Goal: Transaction & Acquisition: Subscribe to service/newsletter

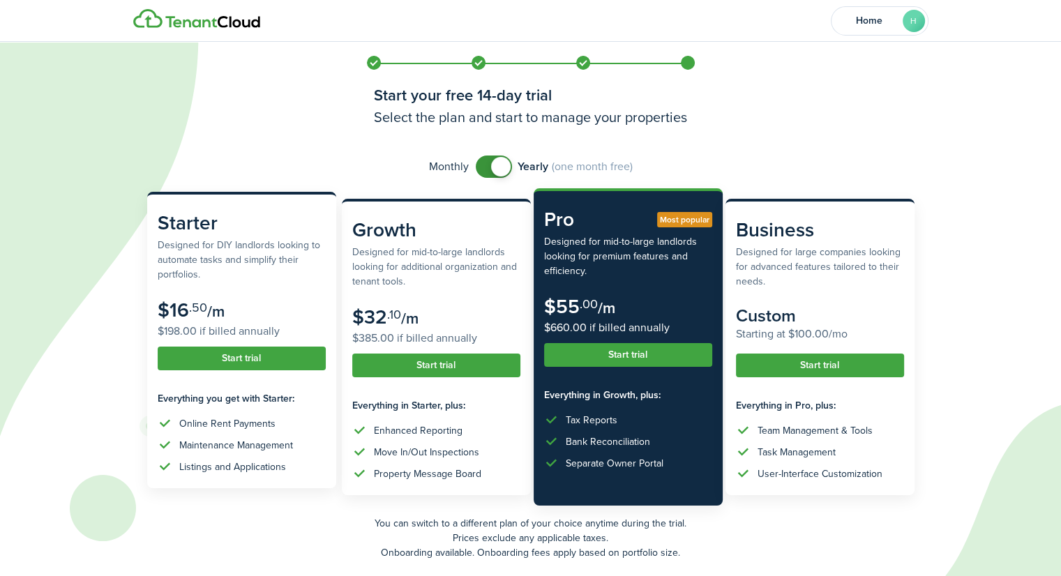
click at [255, 358] on button "Start trial" at bounding box center [242, 359] width 168 height 24
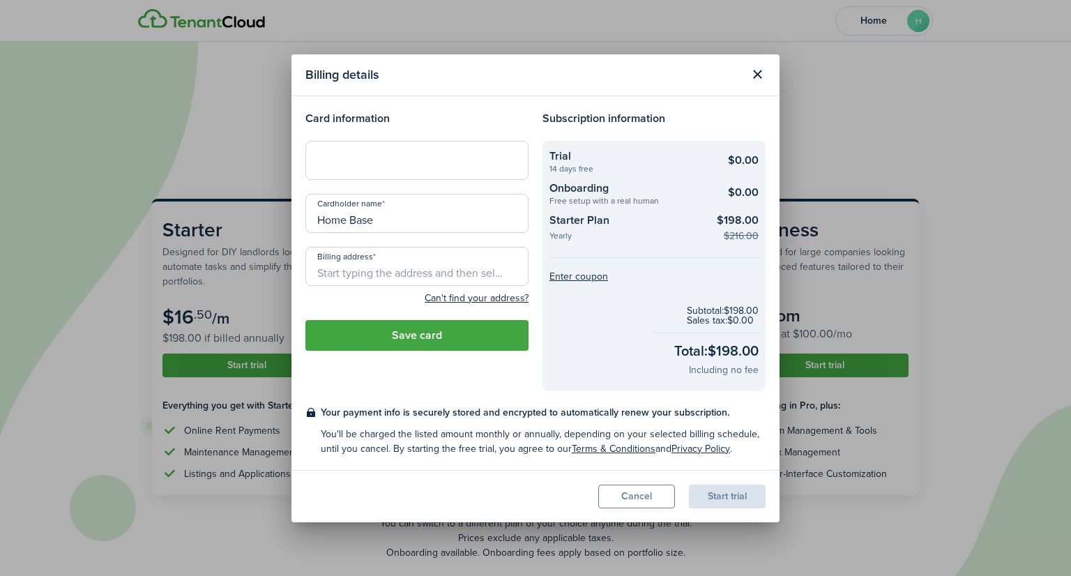
click at [764, 67] on button "Close modal" at bounding box center [758, 75] width 24 height 24
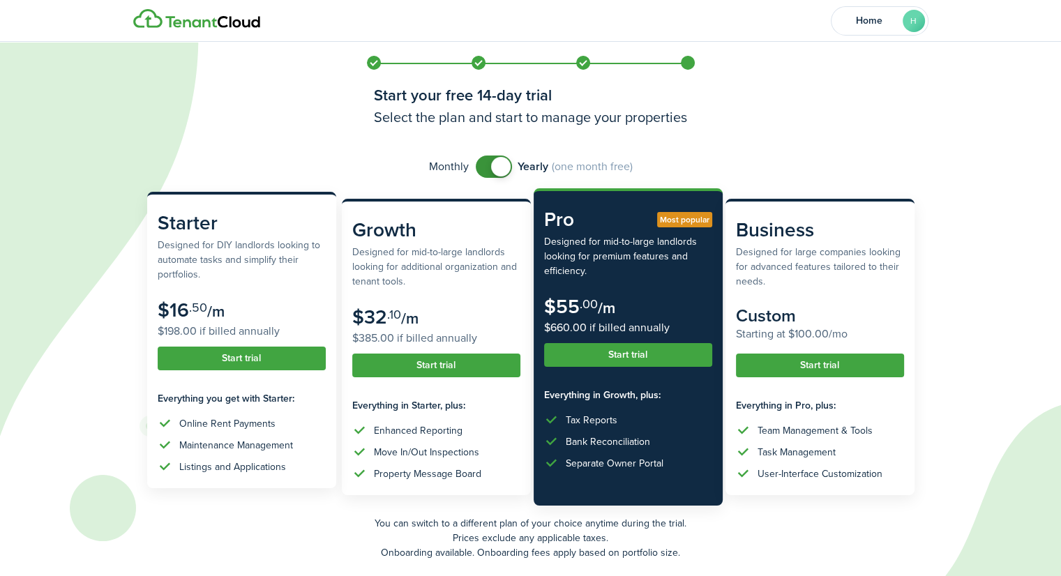
click at [264, 354] on button "Start trial" at bounding box center [242, 359] width 168 height 24
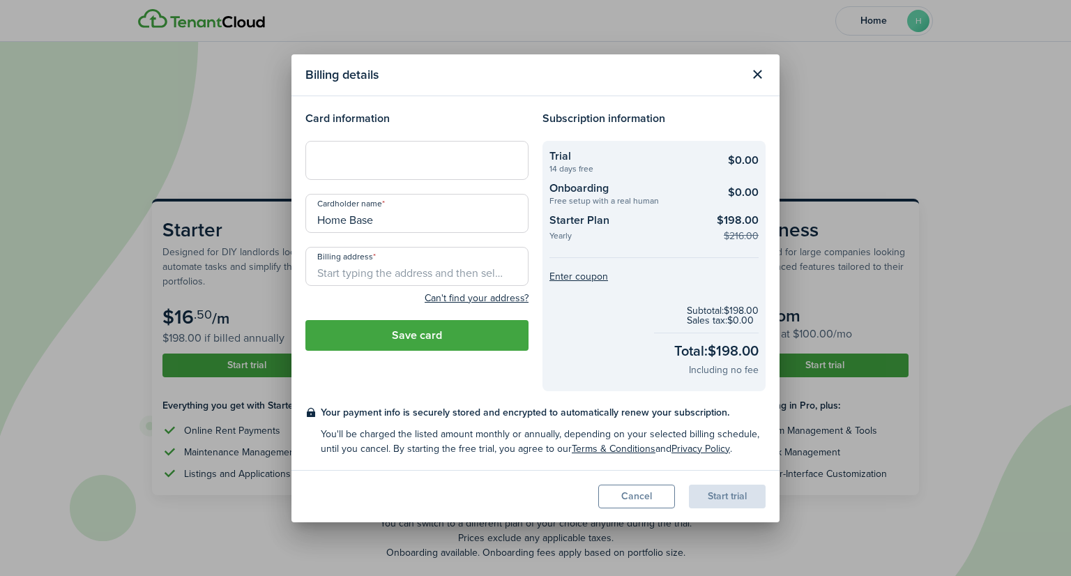
click at [418, 215] on input "Home Base" at bounding box center [416, 213] width 223 height 39
type input "H"
type input "n"
type input "Nickellsi [PERSON_NAME]"
click at [387, 281] on input "Billing address" at bounding box center [416, 266] width 223 height 39
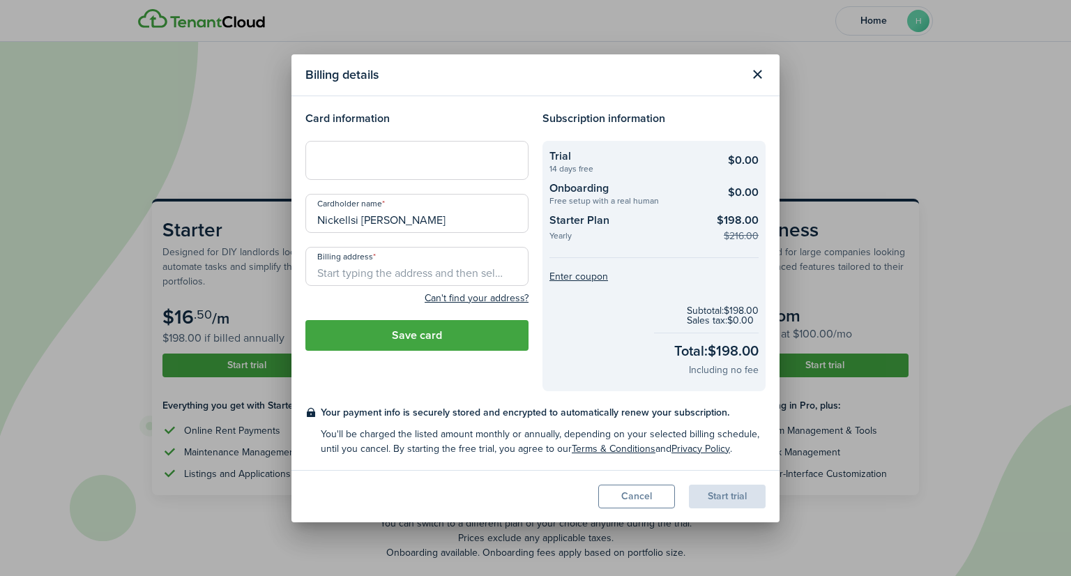
click at [759, 80] on button "Close modal" at bounding box center [758, 75] width 24 height 24
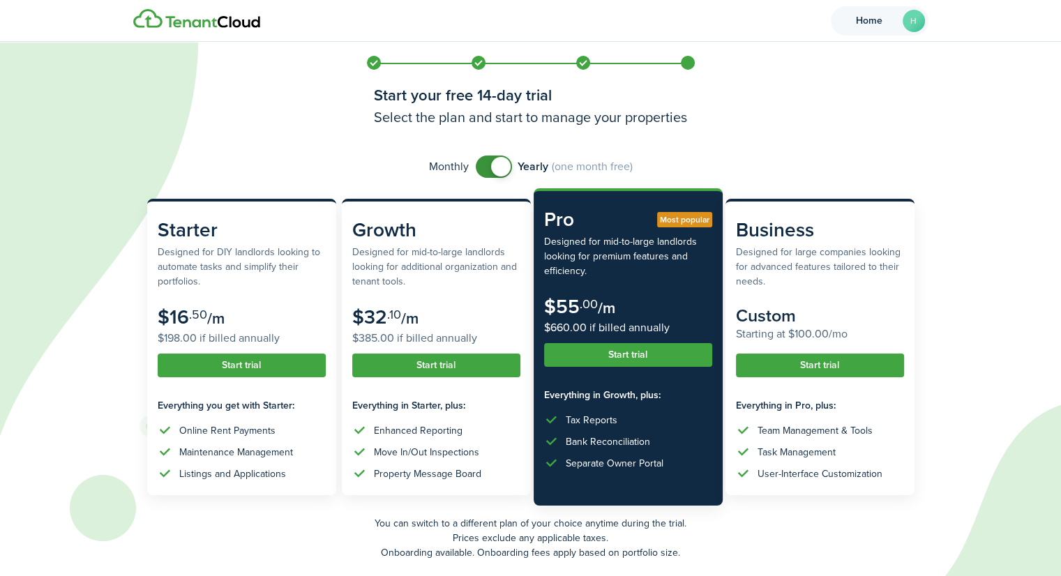
click at [882, 23] on span "Home" at bounding box center [869, 21] width 56 height 10
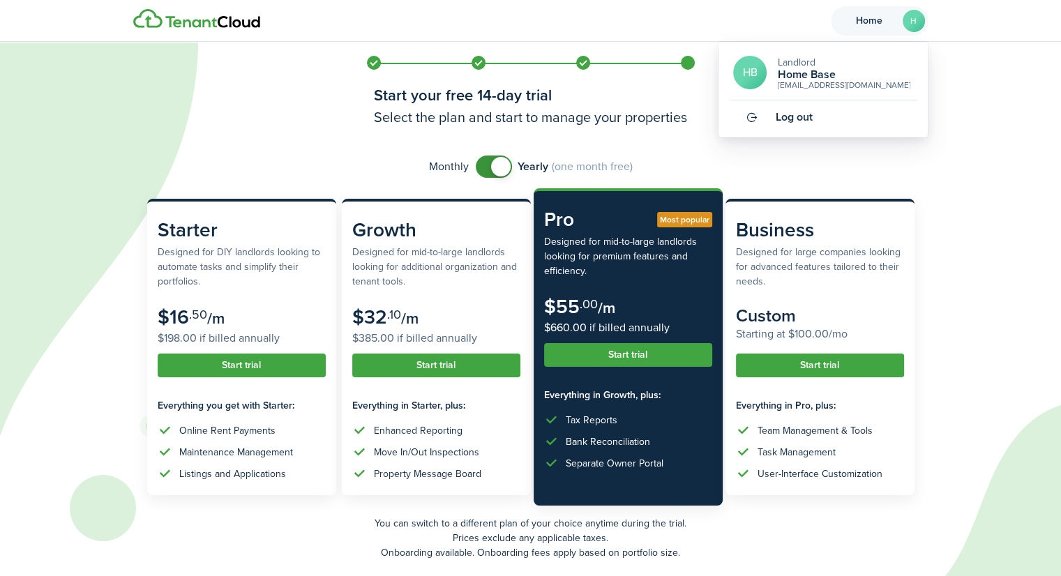
click at [817, 68] on h2 "Home Base" at bounding box center [843, 74] width 133 height 13
click at [791, 119] on span "Log out" at bounding box center [793, 117] width 37 height 13
